Goal: Task Accomplishment & Management: Use online tool/utility

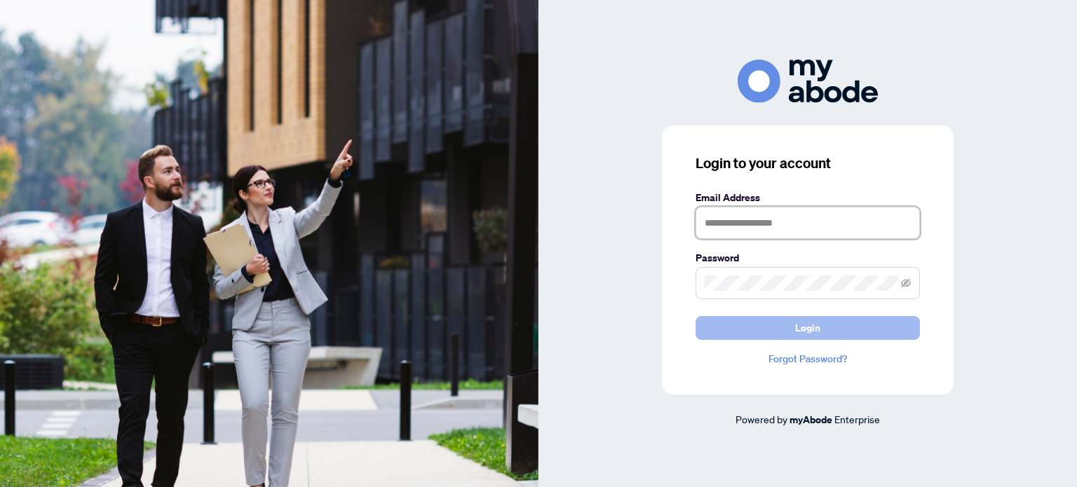
type input "**********"
click at [774, 325] on button "Login" at bounding box center [808, 328] width 224 height 24
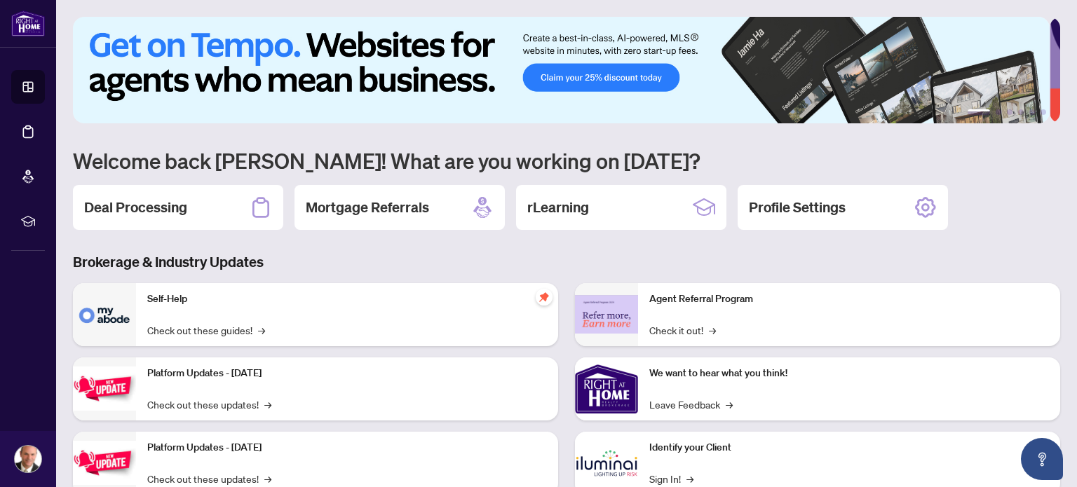
click at [195, 209] on div "Deal Processing" at bounding box center [178, 207] width 210 height 45
